Goal: Complete application form

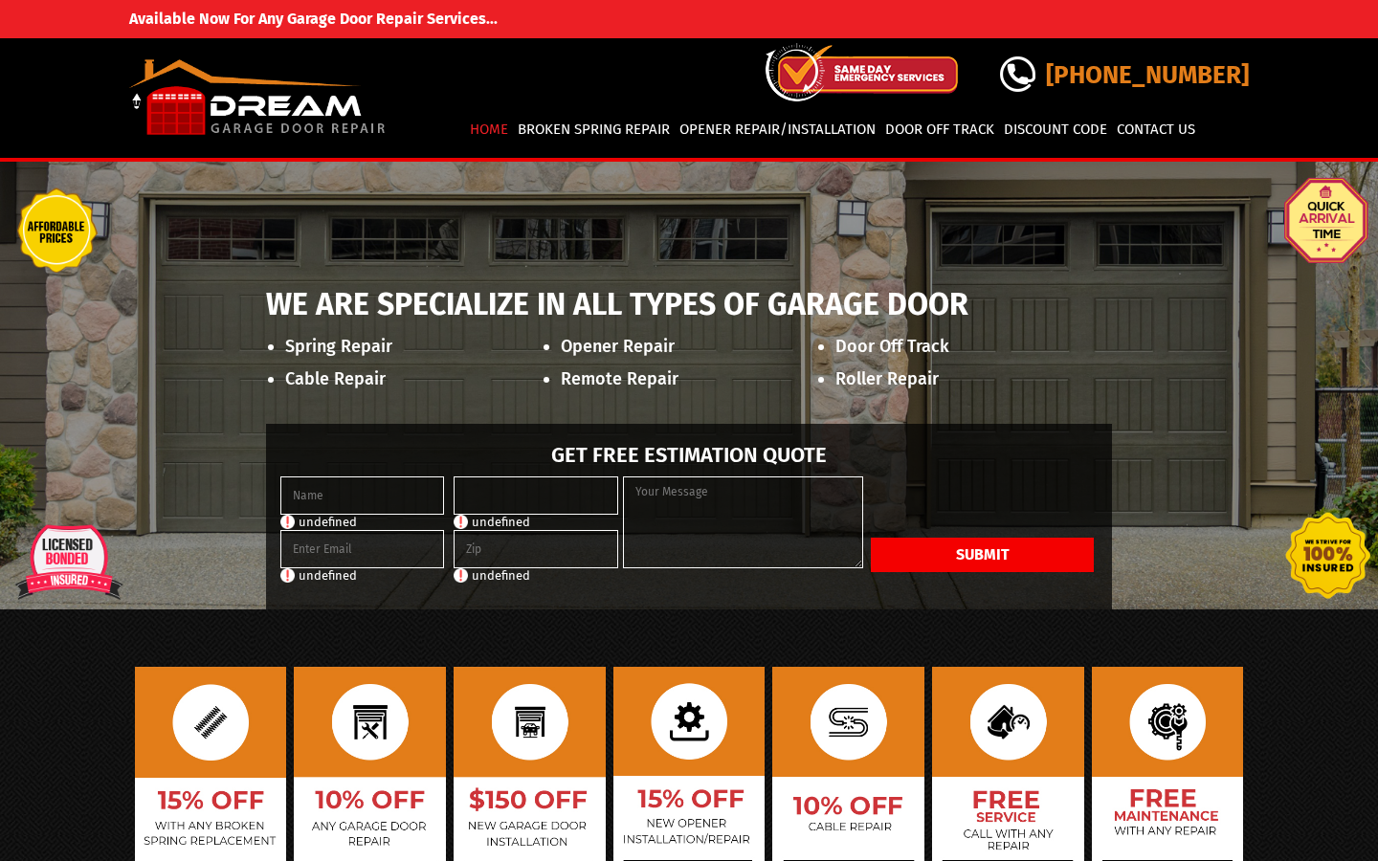
scroll to position [74, 0]
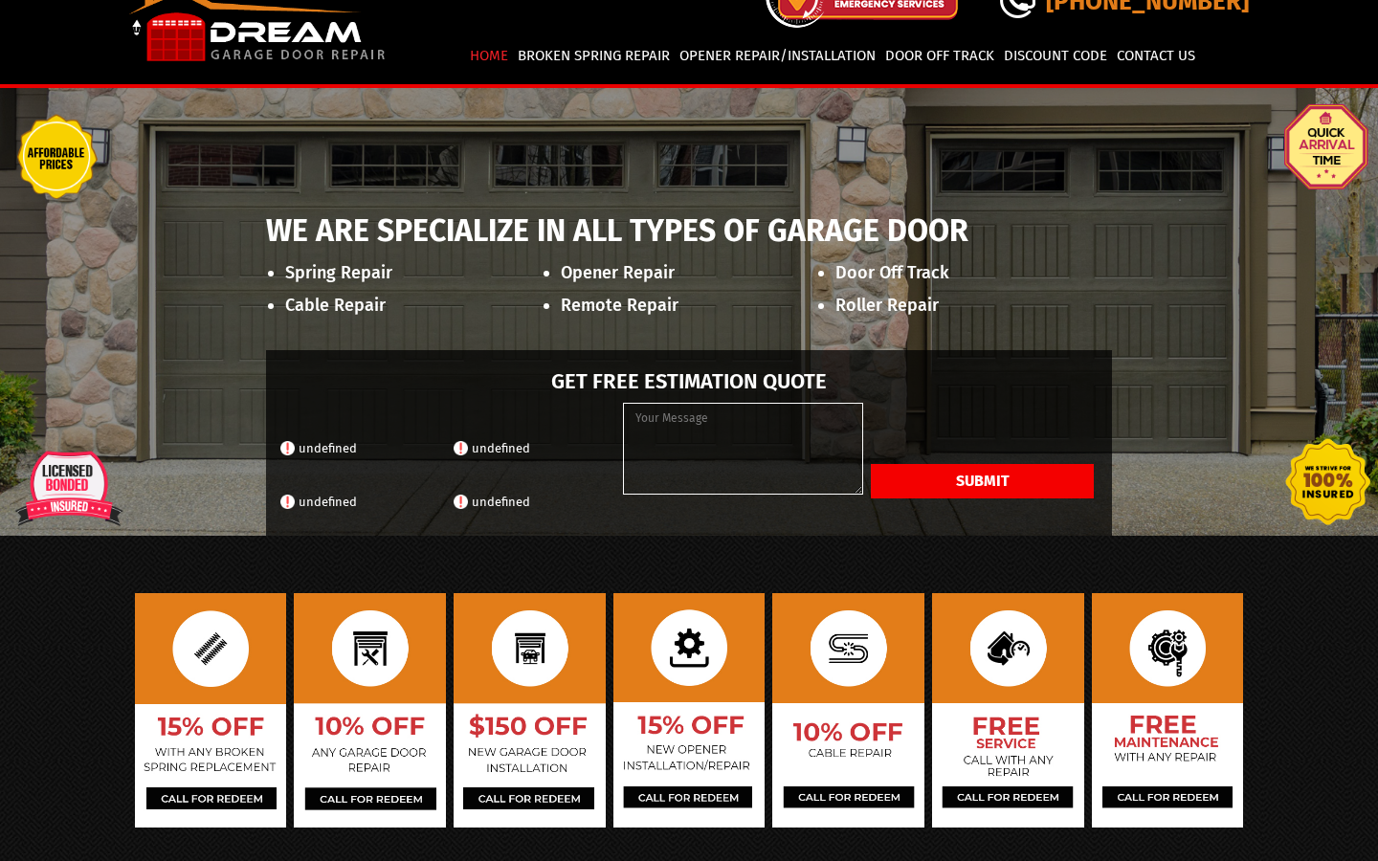
click at [362, 421] on input "text" at bounding box center [362, 422] width 164 height 38
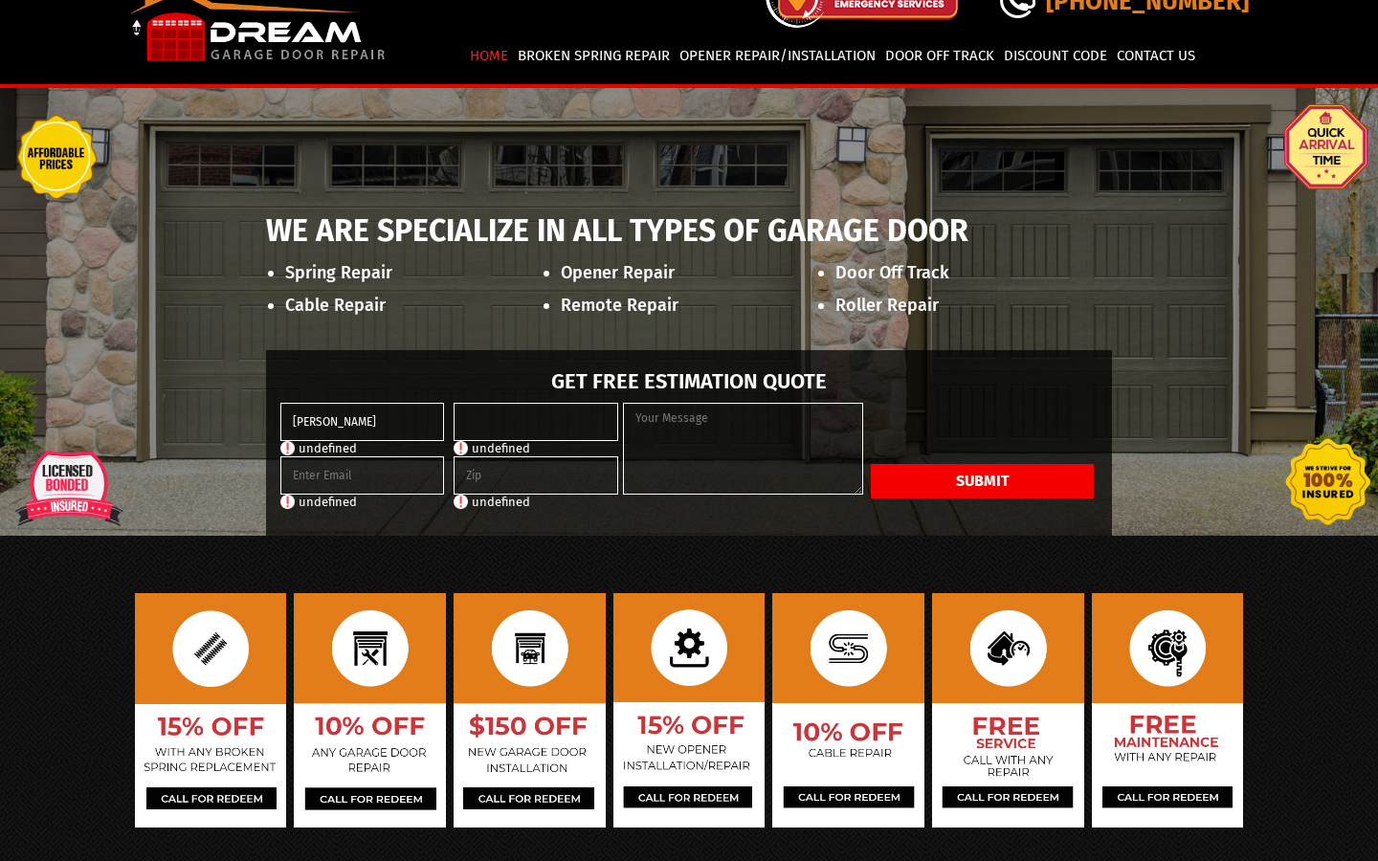
type input "[PERSON_NAME]"
click at [362, 421] on input "[PERSON_NAME]" at bounding box center [362, 422] width 164 height 38
type input "Licensed Soft Fish"
click at [362, 421] on input "text" at bounding box center [362, 422] width 164 height 38
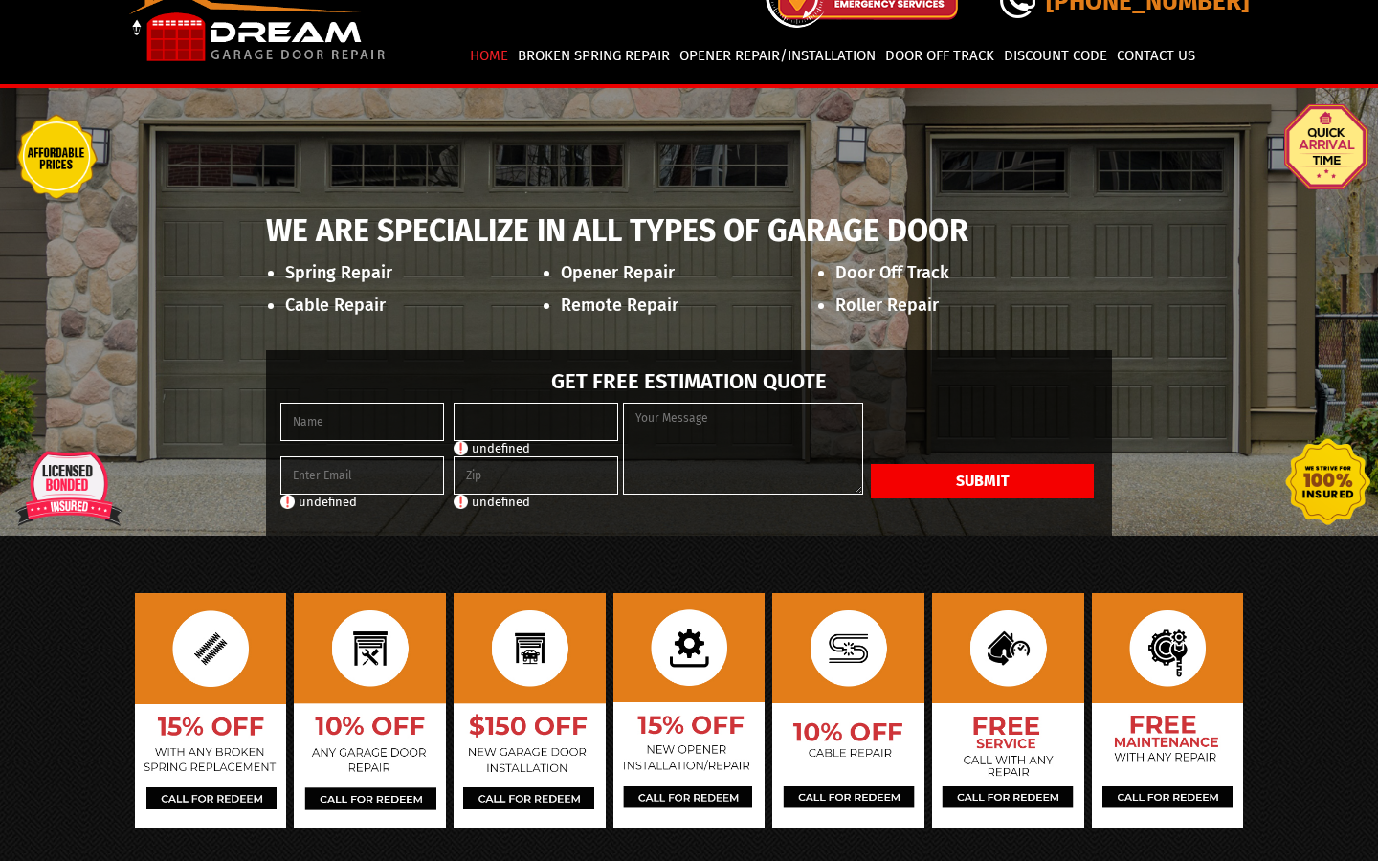
click at [536, 421] on input "tel" at bounding box center [536, 422] width 164 height 38
type input "[PHONE_NUMBER]"
click at [536, 421] on input "[PHONE_NUMBER]" at bounding box center [536, 422] width 164 height 38
type input "(460) 229-418_"
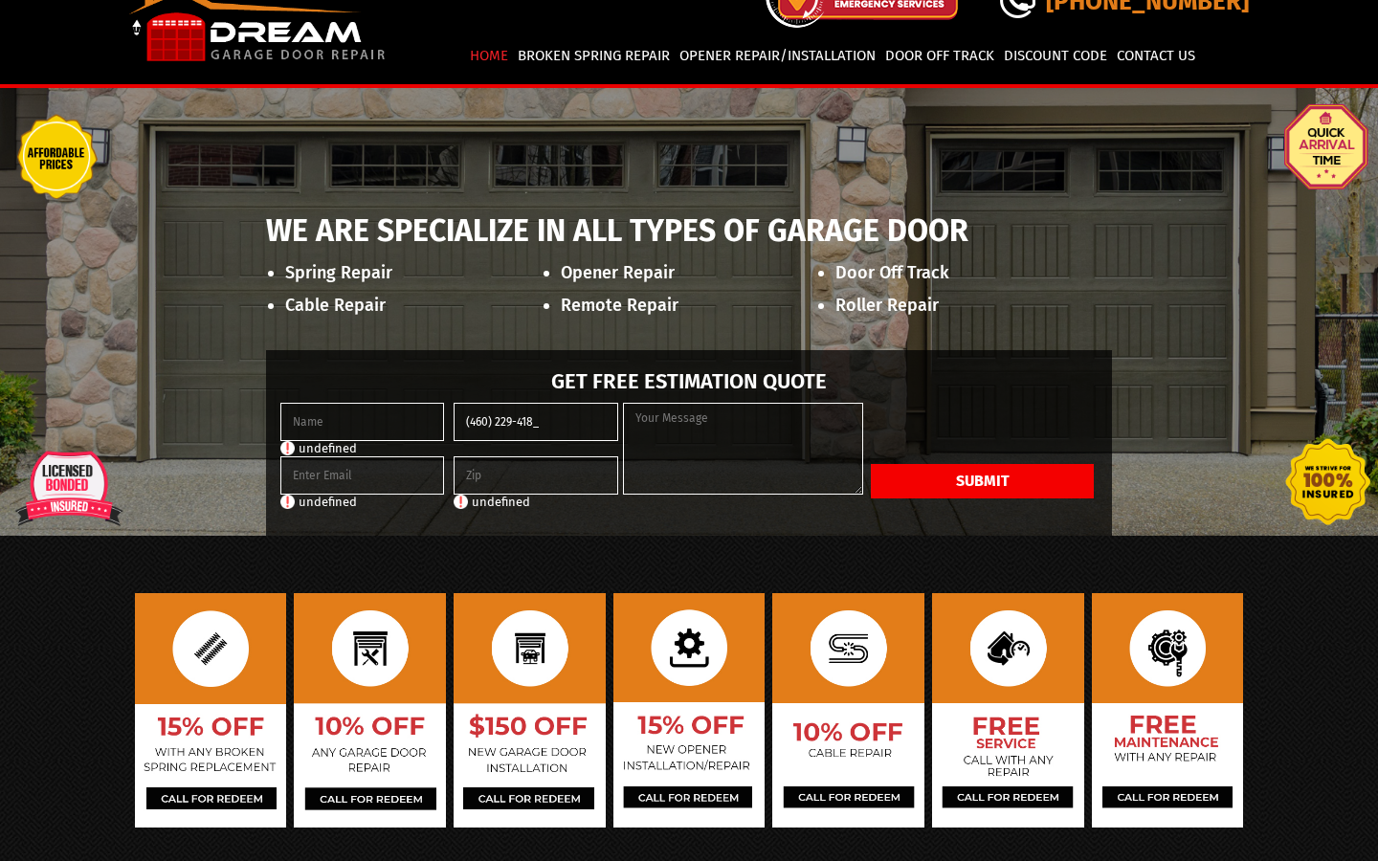
click at [536, 421] on input "(460) 229-418_" at bounding box center [536, 422] width 164 height 38
type input "(460) 229-418_"
click at [536, 421] on input "(460) 229-418_" at bounding box center [536, 422] width 164 height 38
click at [536, 421] on input "tel" at bounding box center [536, 422] width 164 height 38
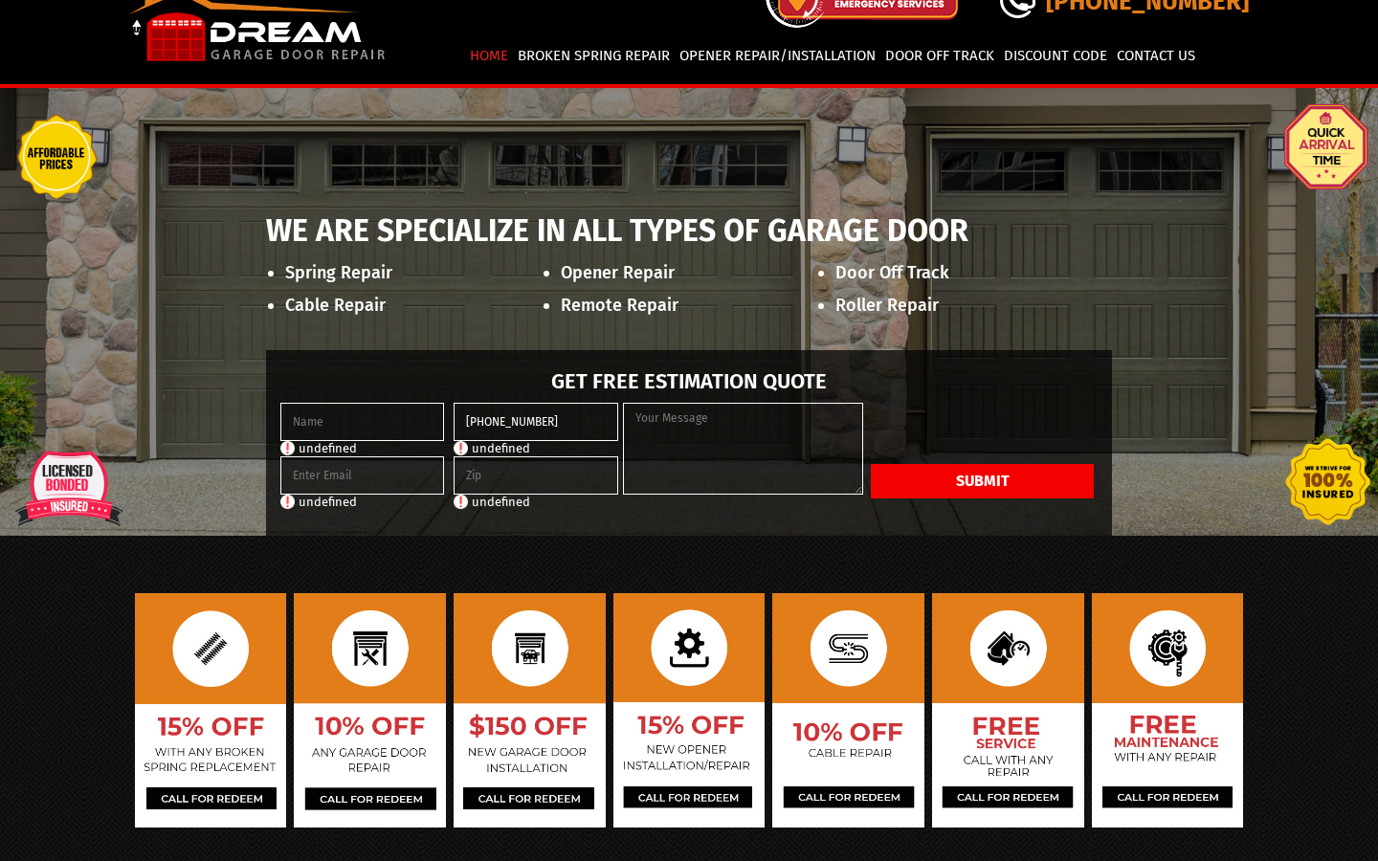
type input "[PHONE_NUMBER]"
click at [536, 421] on input "[PHONE_NUMBER]" at bounding box center [536, 422] width 164 height 38
type input "(022) 941-8__4"
click at [536, 421] on input "(022) 941-8__4" at bounding box center [536, 422] width 164 height 38
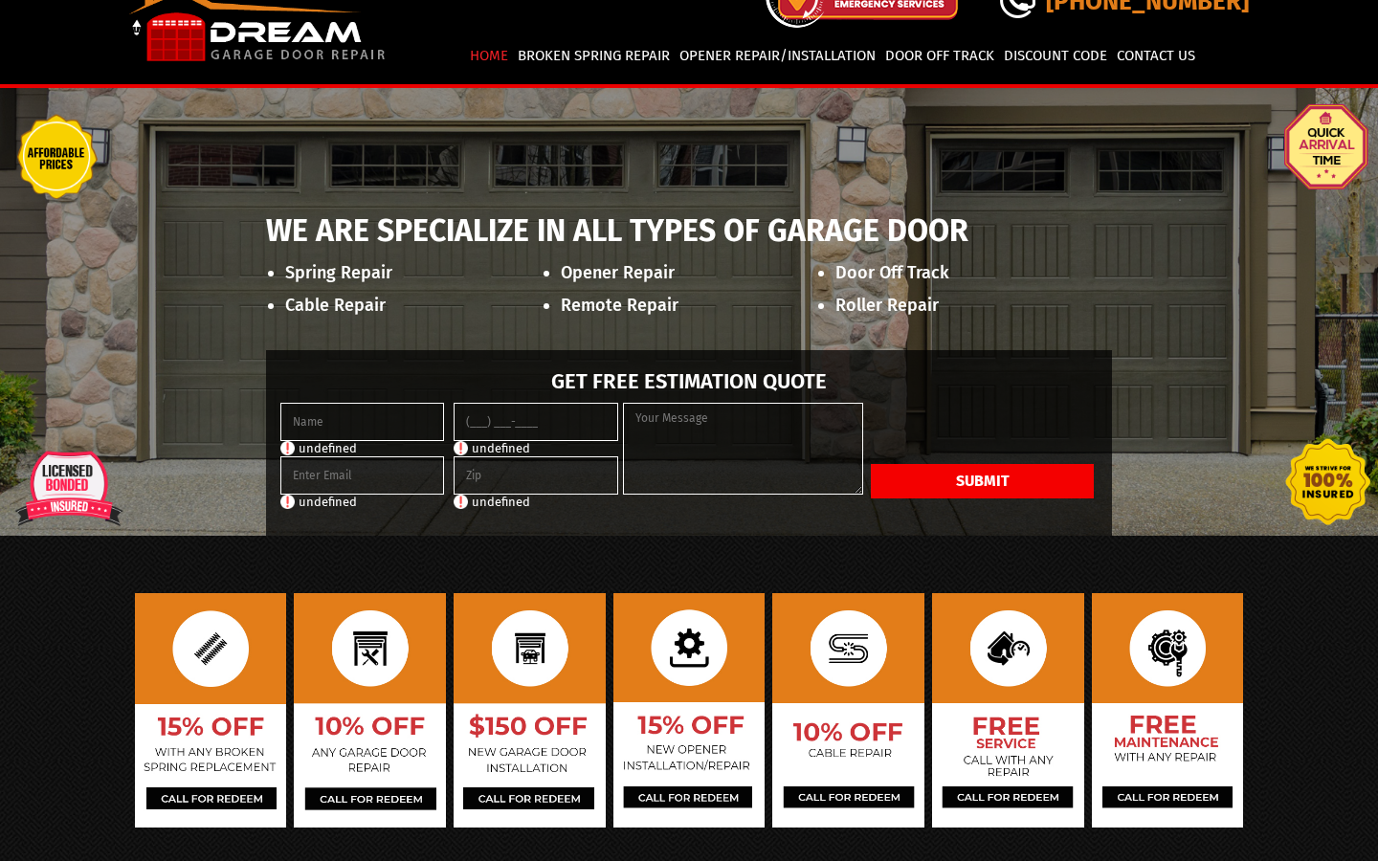
click at [536, 421] on input "tel" at bounding box center [536, 422] width 164 height 38
type input "(460) 229-418_"
click at [536, 421] on input "(460) 229-418_" at bounding box center [536, 422] width 164 height 38
click at [536, 421] on input "tel" at bounding box center [536, 422] width 164 height 38
type input "[PHONE_NUMBER]"
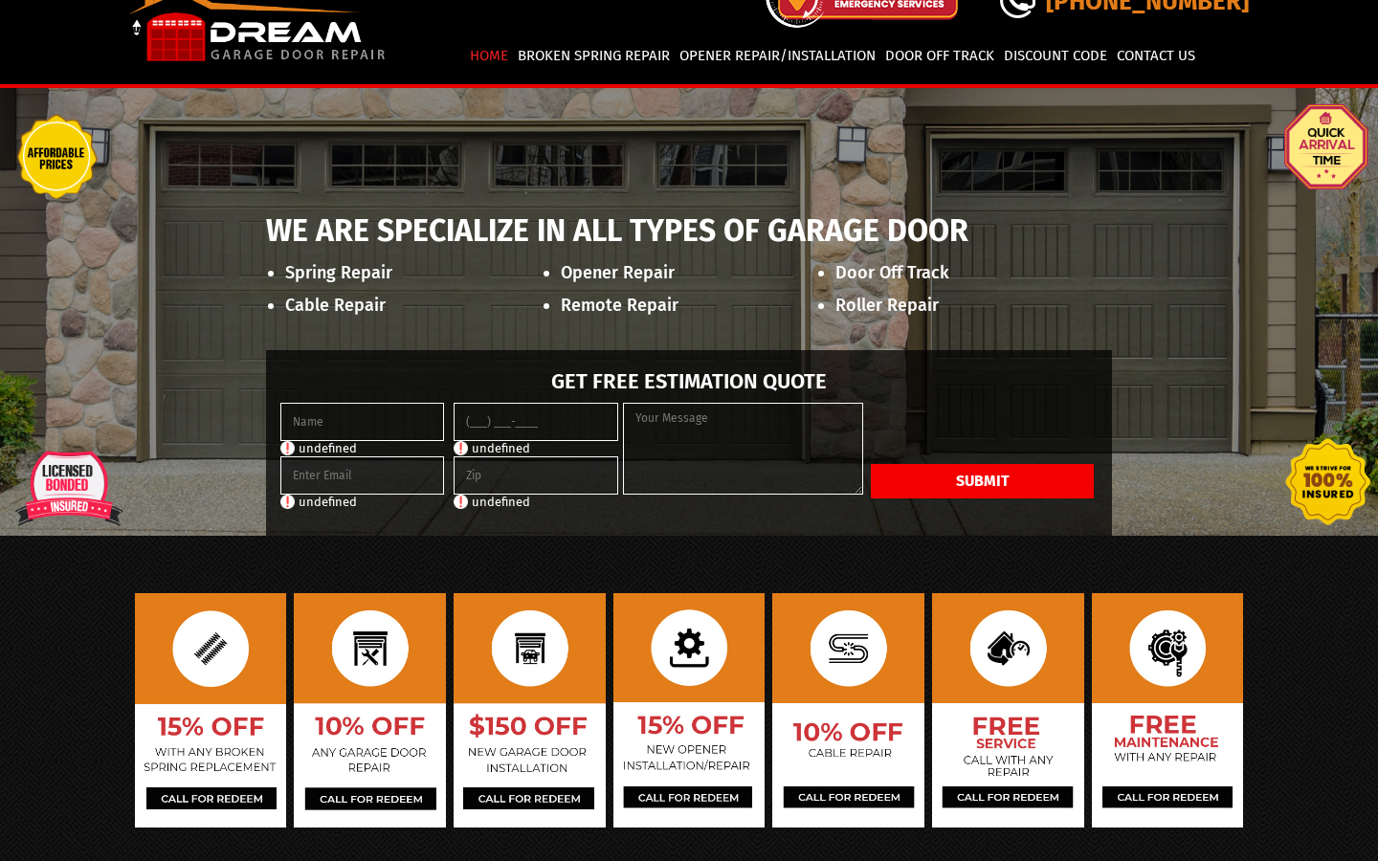
click at [536, 421] on input "tel" at bounding box center [536, 422] width 164 height 38
click at [536, 475] on input "text" at bounding box center [536, 476] width 164 height 38
type input "85587"
click at [536, 475] on input "85587" at bounding box center [536, 476] width 164 height 38
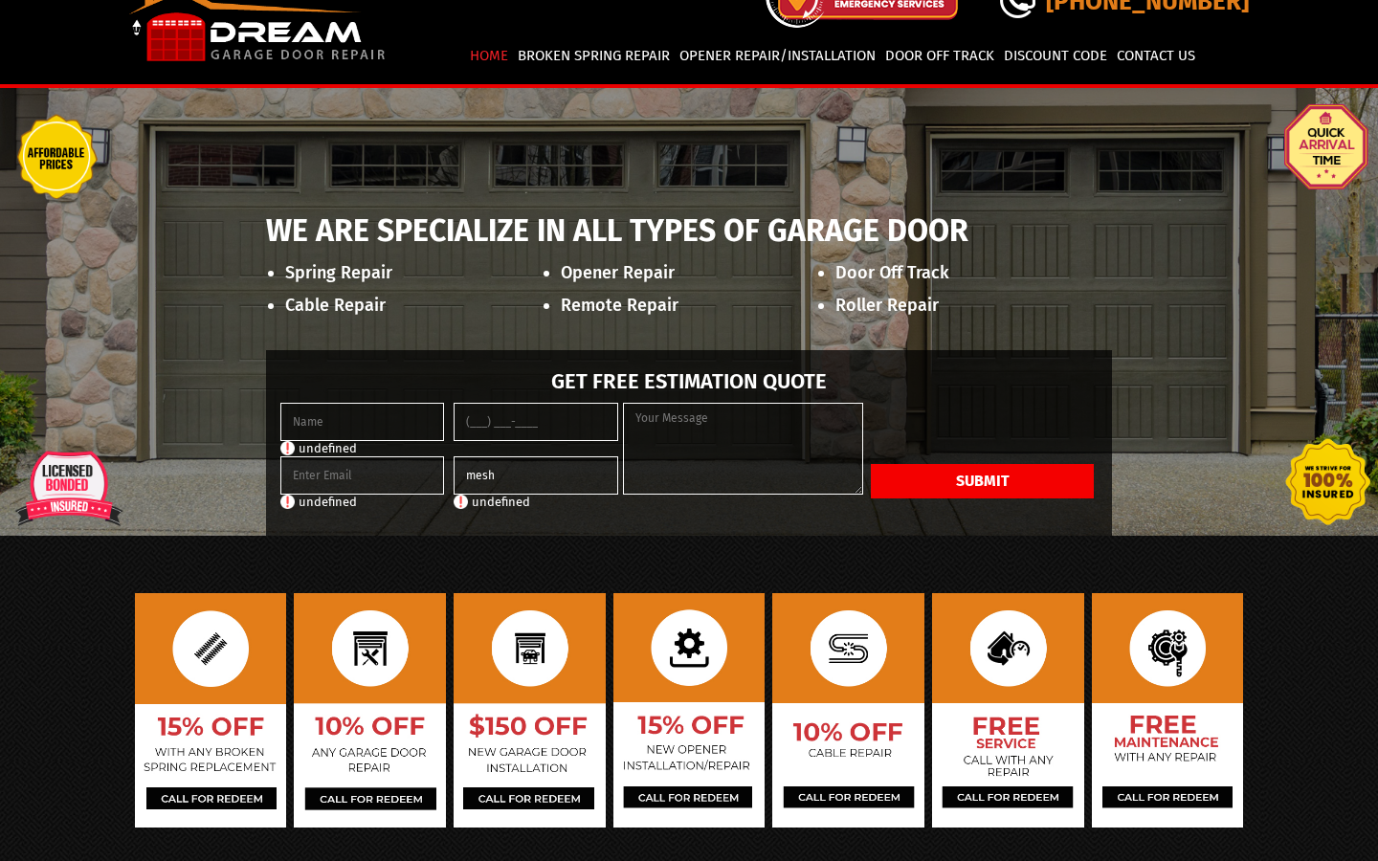
type input "mesh"
click at [536, 475] on input "mesh" at bounding box center [536, 476] width 164 height 38
click at [362, 421] on input "text" at bounding box center [362, 422] width 164 height 38
type input "L"
type input "Licensed Soft Fish"
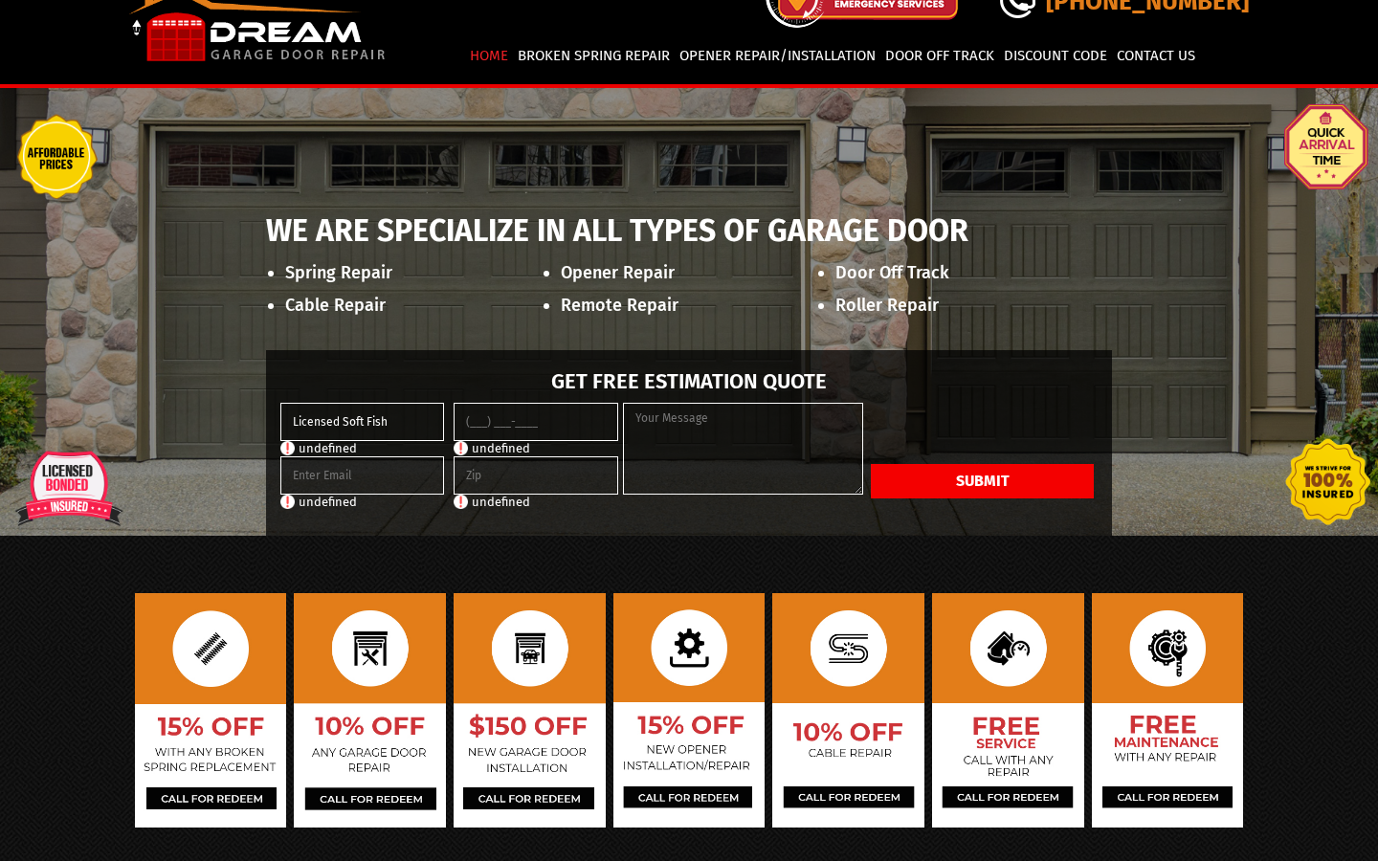
click at [536, 421] on input "tel" at bounding box center [536, 422] width 164 height 38
click at [362, 475] on input "email" at bounding box center [362, 476] width 164 height 38
type input "(460) 229-418_"
type input "[EMAIL_ADDRESS][DOMAIN_NAME]"
click at [536, 475] on input "text" at bounding box center [536, 476] width 164 height 38
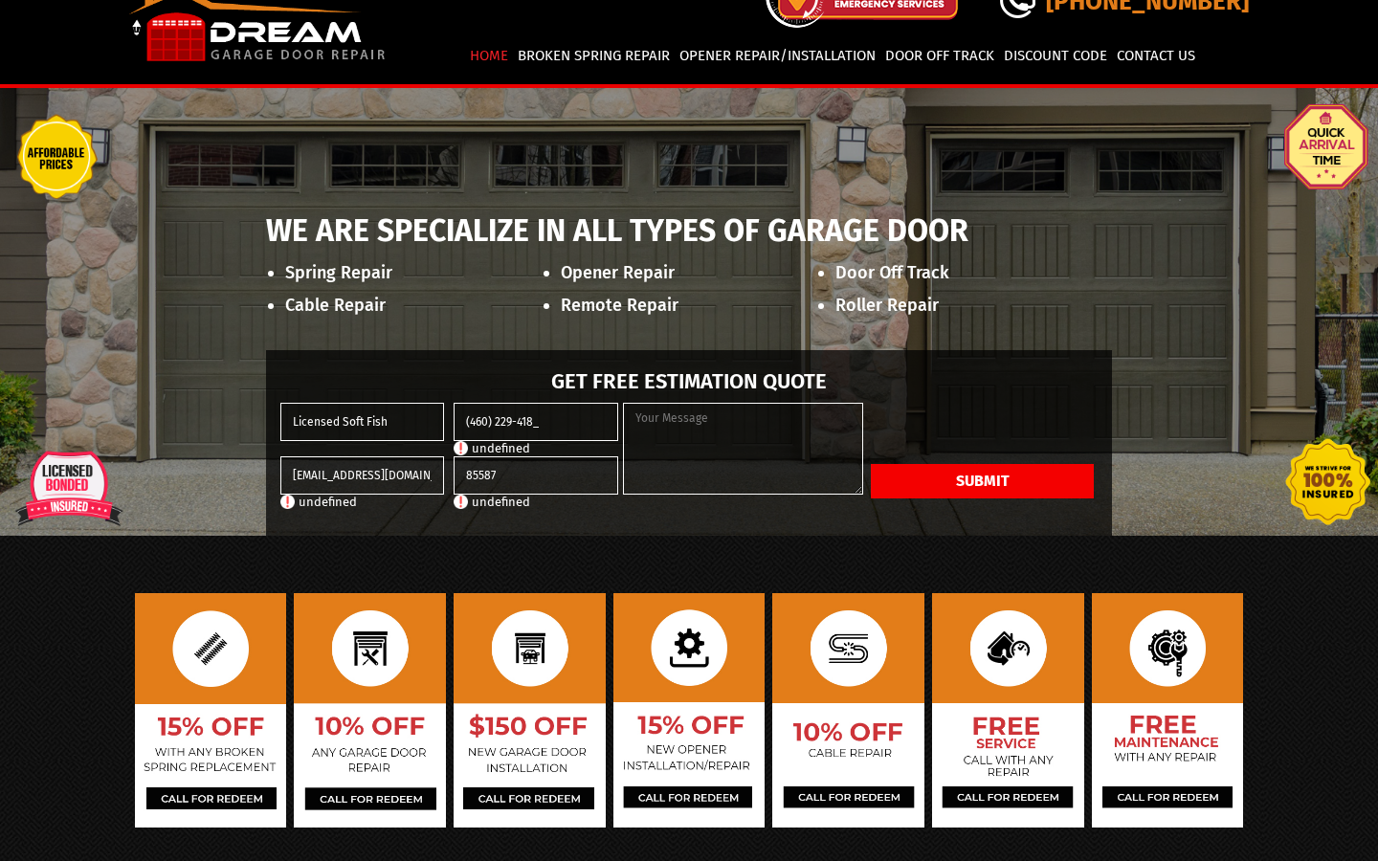
type input "85587"
click at [871, 464] on button "Submit" at bounding box center [982, 481] width 223 height 34
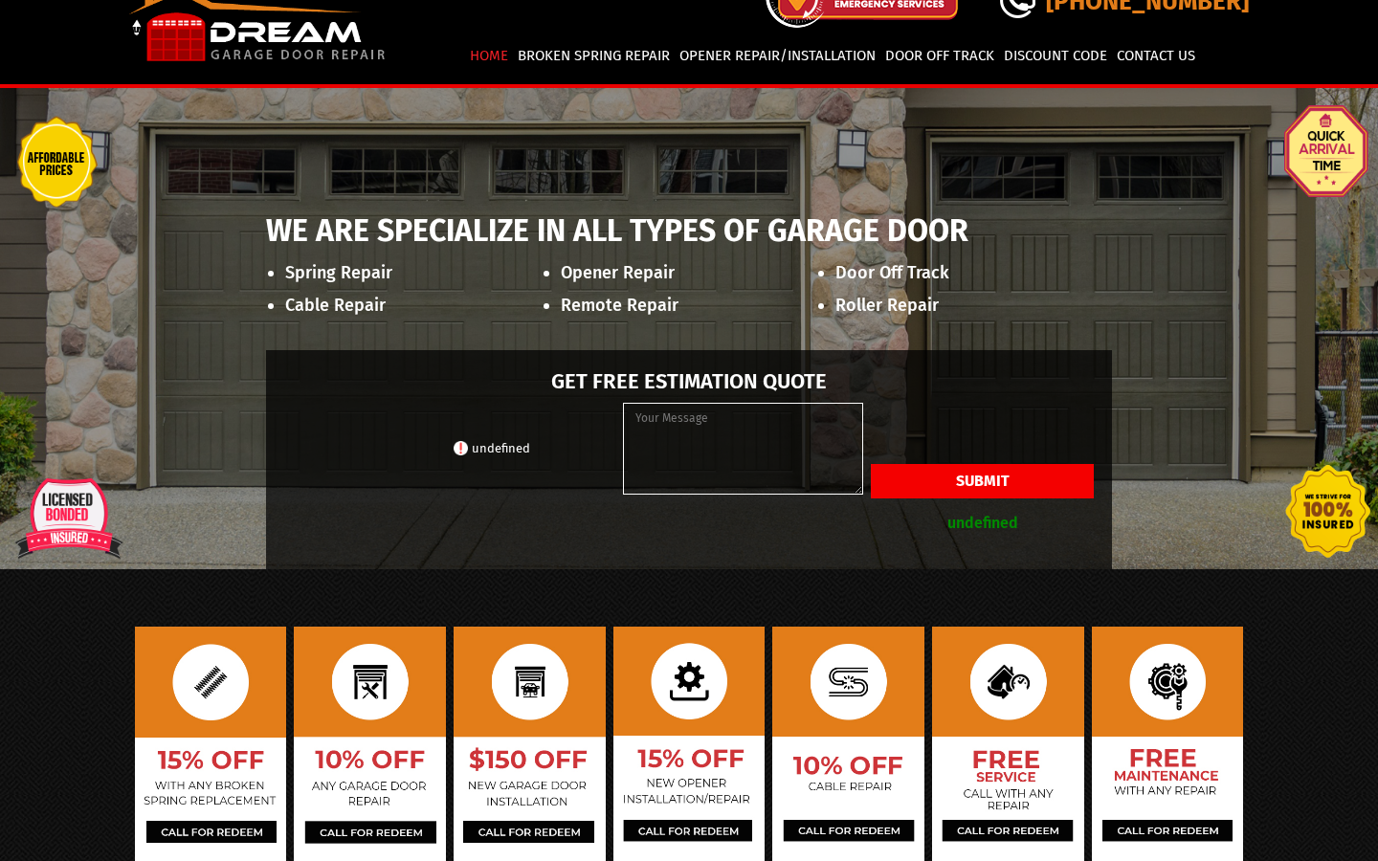
scroll to position [0, 0]
click at [362, 421] on input "Licensed Soft Fish" at bounding box center [362, 422] width 164 height 38
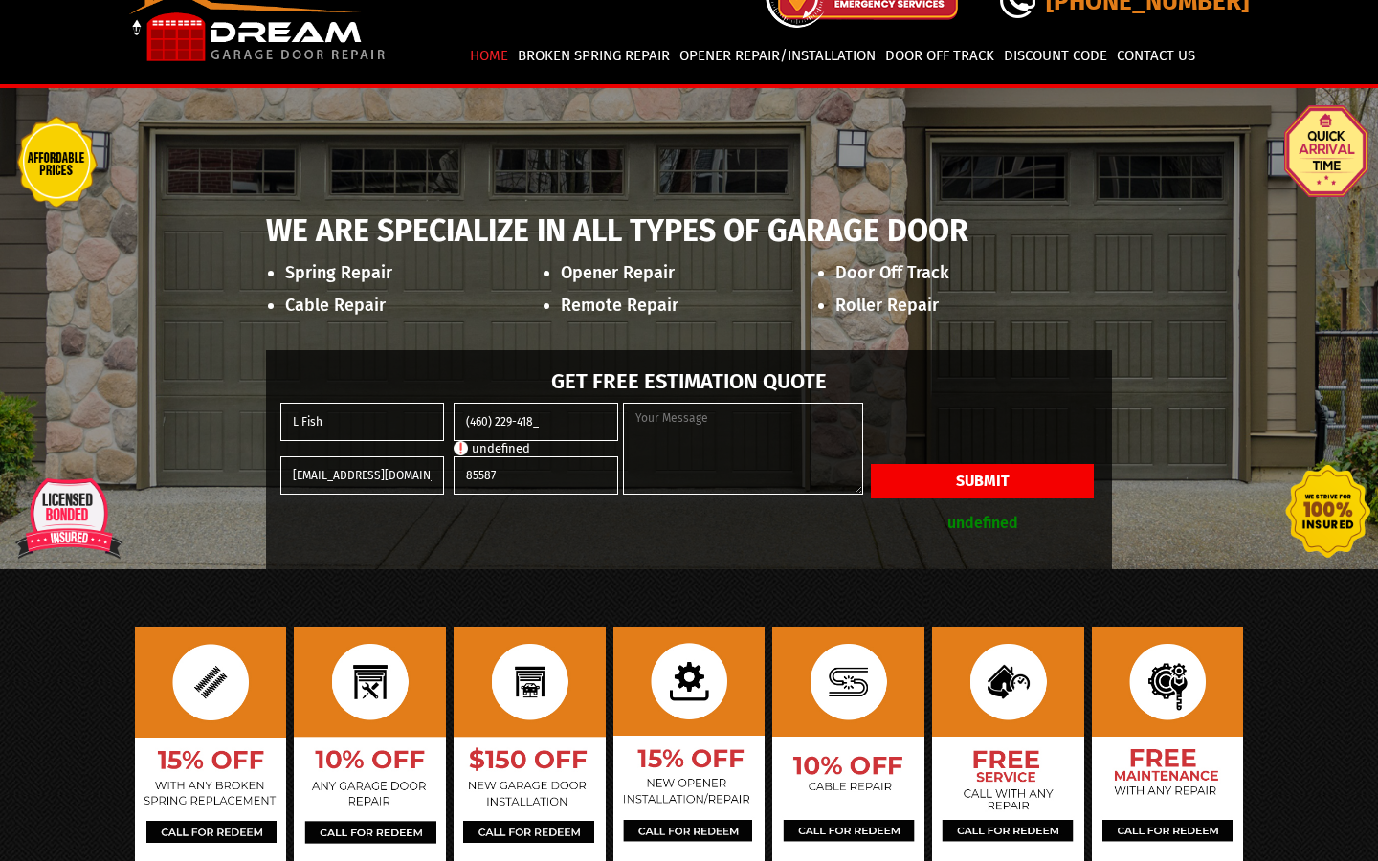
type input "Fish"
type input "[PERSON_NAME]"
click at [362, 421] on input "[PERSON_NAME]" at bounding box center [362, 422] width 164 height 38
click at [362, 421] on input "Licensed Soft Fish" at bounding box center [362, 422] width 164 height 38
type input "Fish"
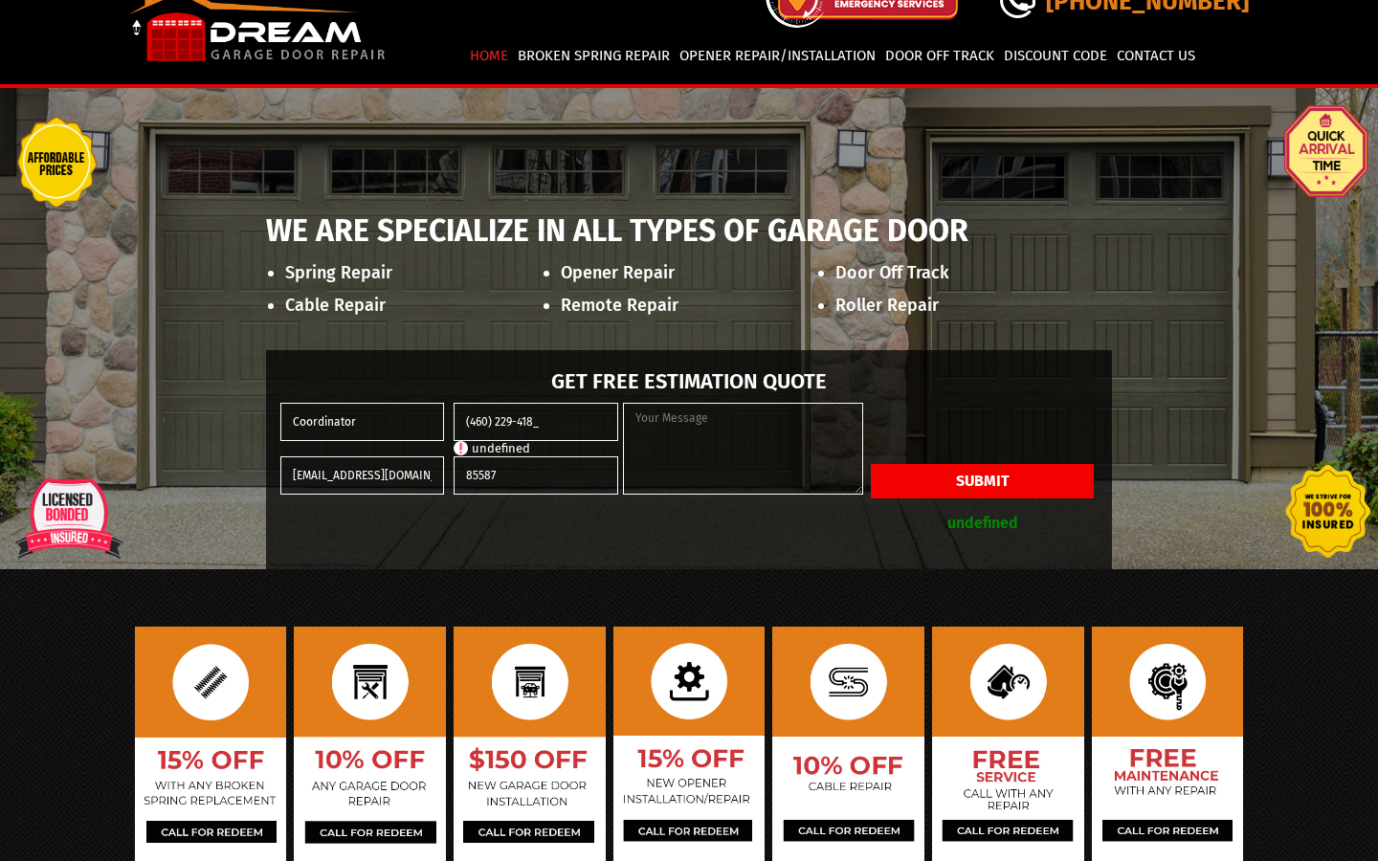
type input "Coordinator"
click at [362, 421] on input "Coordinator" at bounding box center [362, 422] width 164 height 38
type input "Licensed Soft Fish"
click at [536, 421] on input "(460) 229-418_" at bounding box center [536, 422] width 164 height 38
type input "(4__) ___-____"
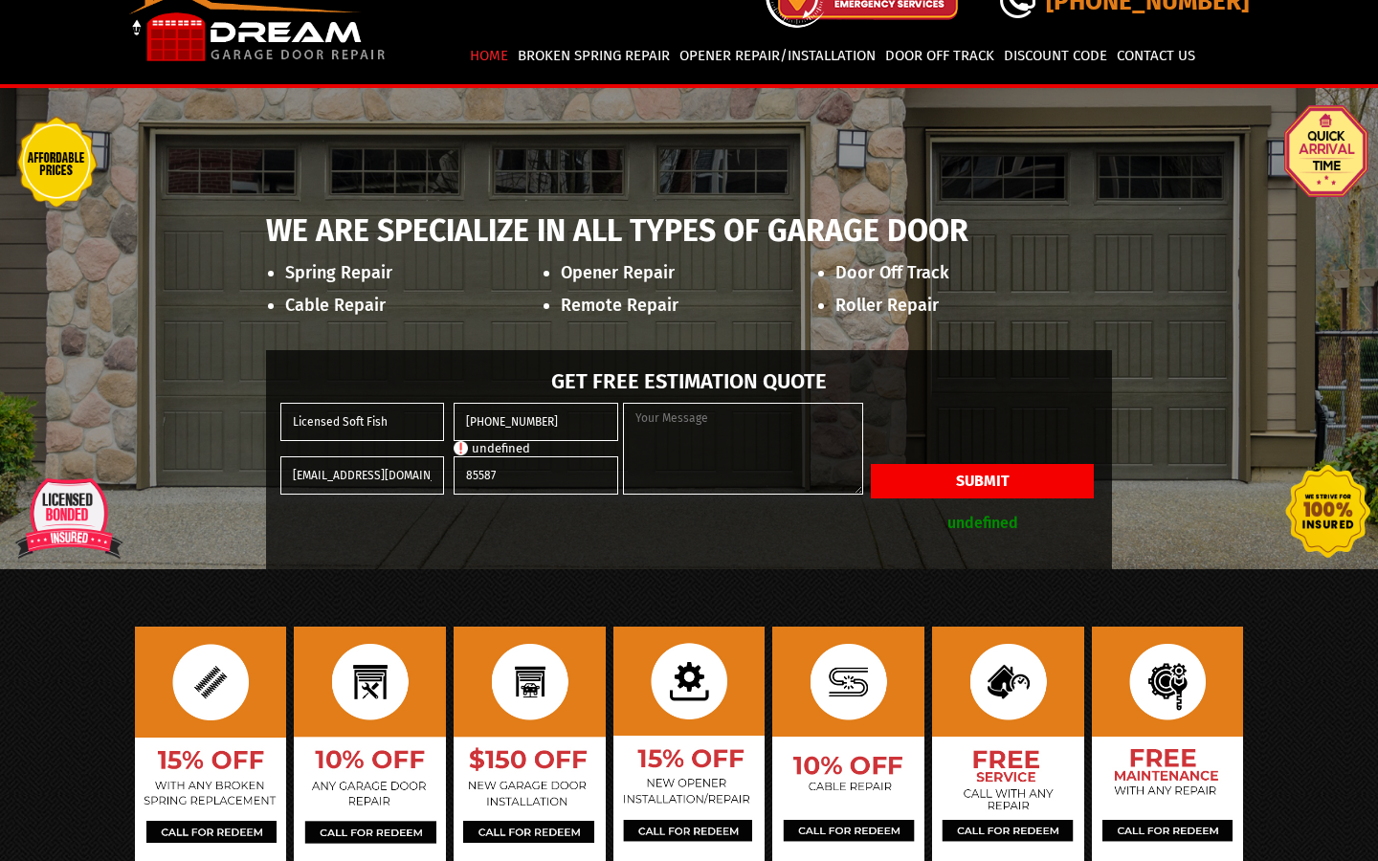
type input "[PHONE_NUMBER]"
click at [536, 421] on input "[PHONE_NUMBER]" at bounding box center [536, 422] width 164 height 38
click at [536, 421] on input "(460) 229-418_" at bounding box center [536, 422] width 164 height 38
type input "(___) ___-____"
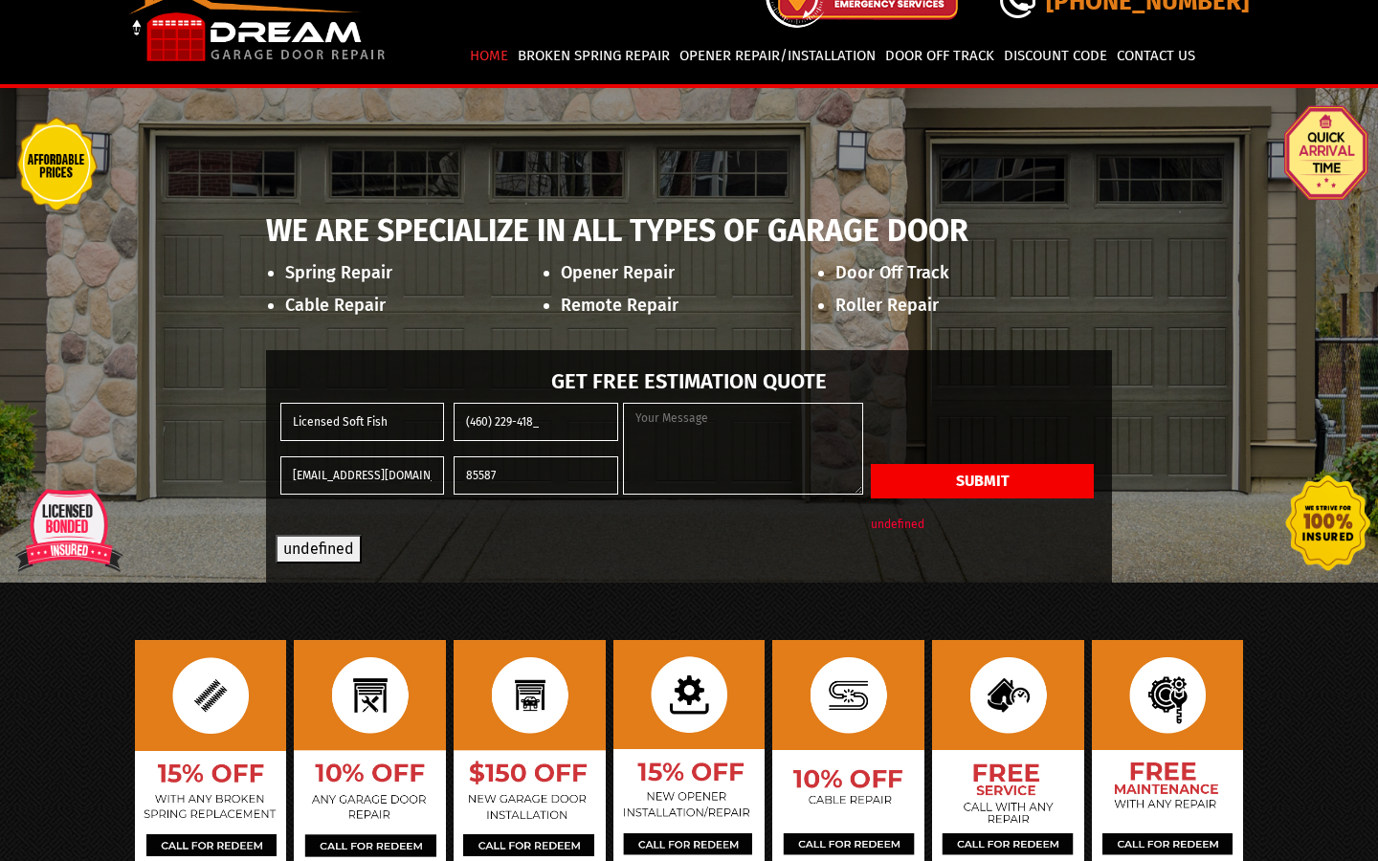
type input "(460) 229-418_"
click at [536, 421] on input "(460) 229-418_" at bounding box center [536, 422] width 164 height 38
type input "(___) ___-____"
type input "(460) 229-418_"
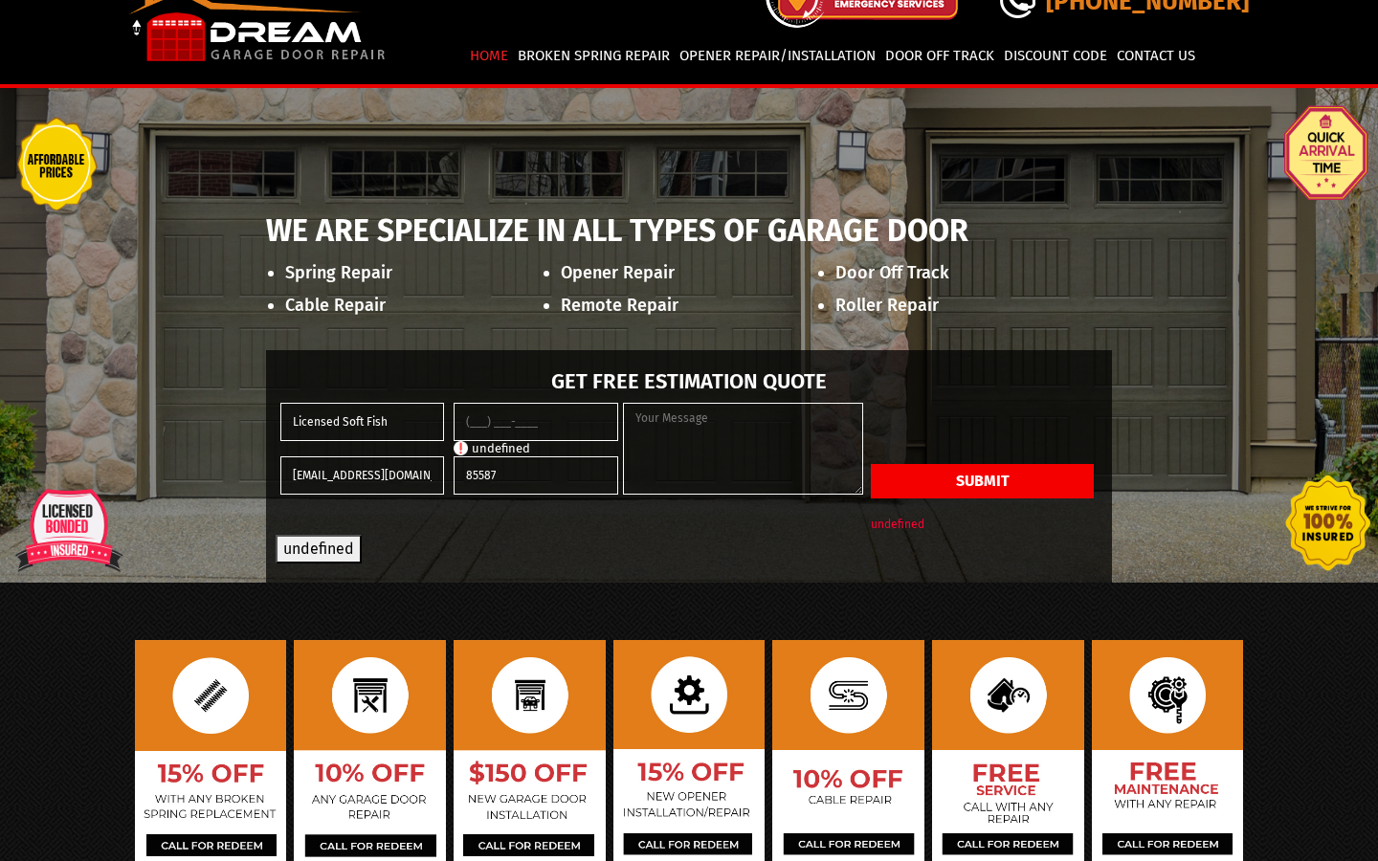
click at [536, 421] on input "tel" at bounding box center [536, 422] width 164 height 38
click at [536, 421] on input "(460) 229-418_" at bounding box center [536, 422] width 164 height 38
type input "(___) ___-____"
type input "[PHONE_NUMBER]"
click at [536, 421] on input "[PHONE_NUMBER]" at bounding box center [536, 422] width 164 height 38
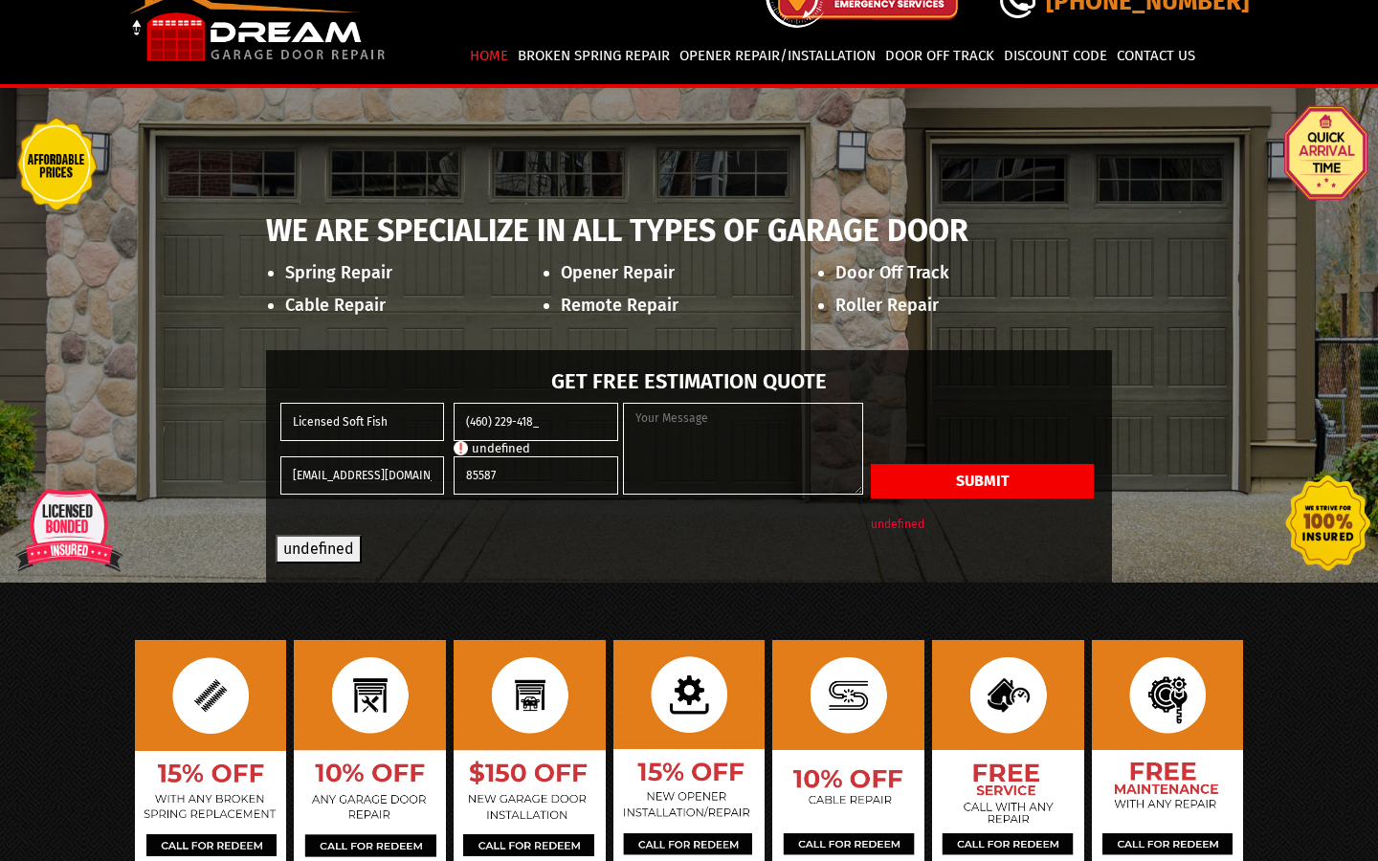
click at [536, 421] on input "(460) 229-418_" at bounding box center [536, 422] width 164 height 38
type input "(___) ___-____"
type input "(460) 229-418_"
click at [536, 421] on input "(460) 229-418_" at bounding box center [536, 422] width 164 height 38
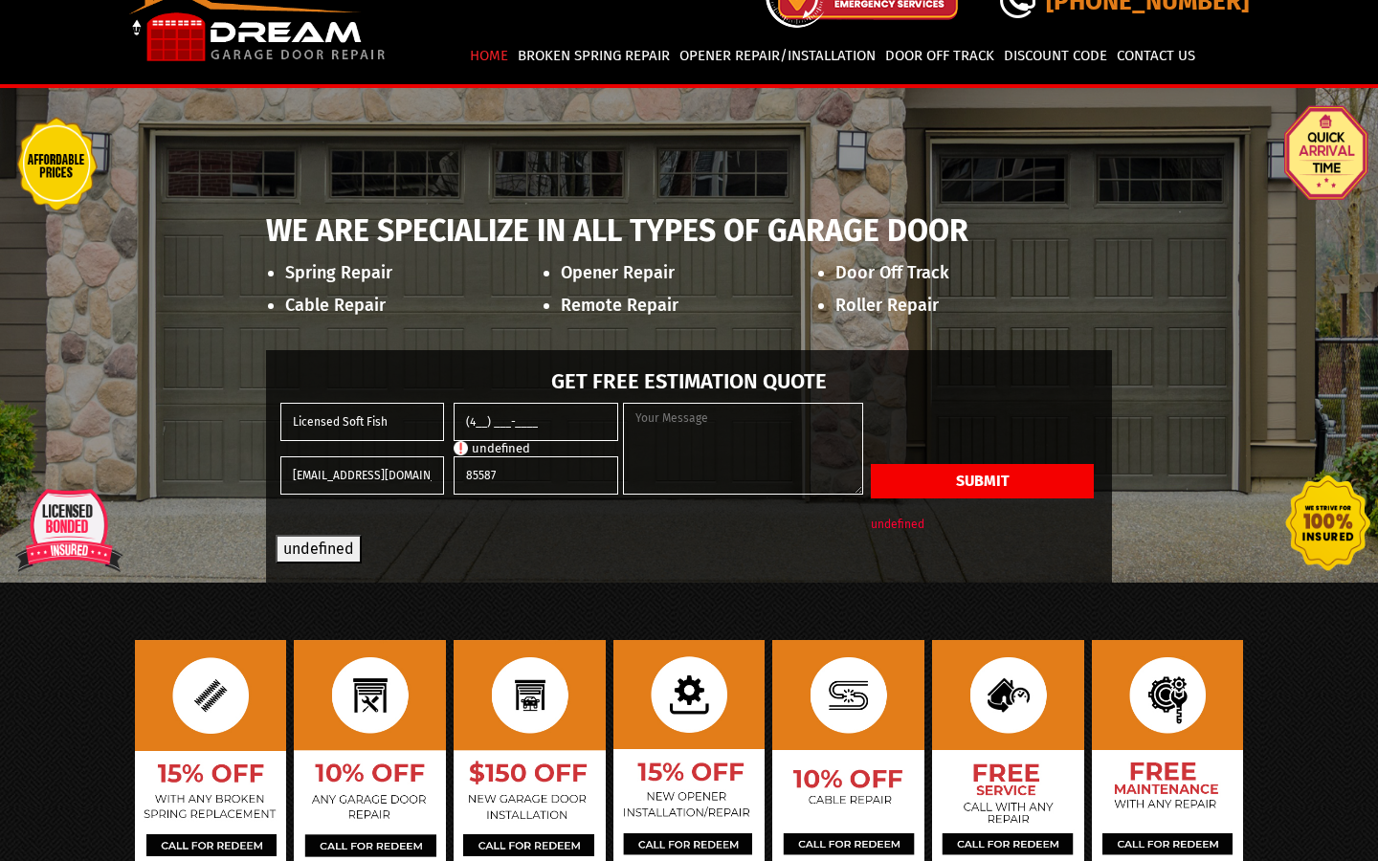
type input "(___) ___-____"
type input "(460) 229-418_"
click at [536, 421] on input "(460) 229-418_" at bounding box center [536, 422] width 164 height 38
type input "(___) ___-____"
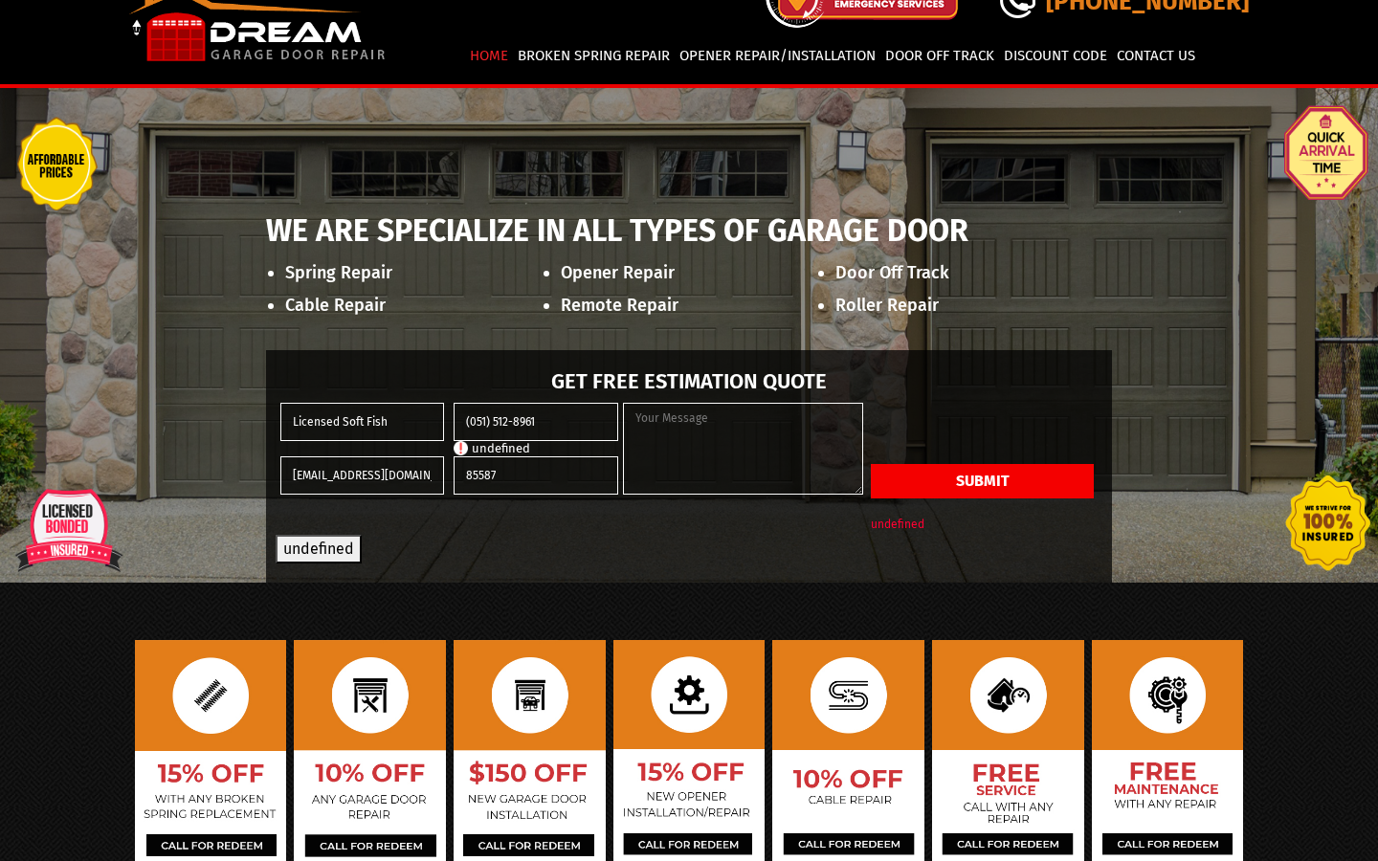
type input "(051) 512-8961"
click at [536, 421] on input "(051) 512-8961" at bounding box center [536, 422] width 164 height 38
type input "(460) 229-418_"
